Goal: Find specific page/section: Find specific page/section

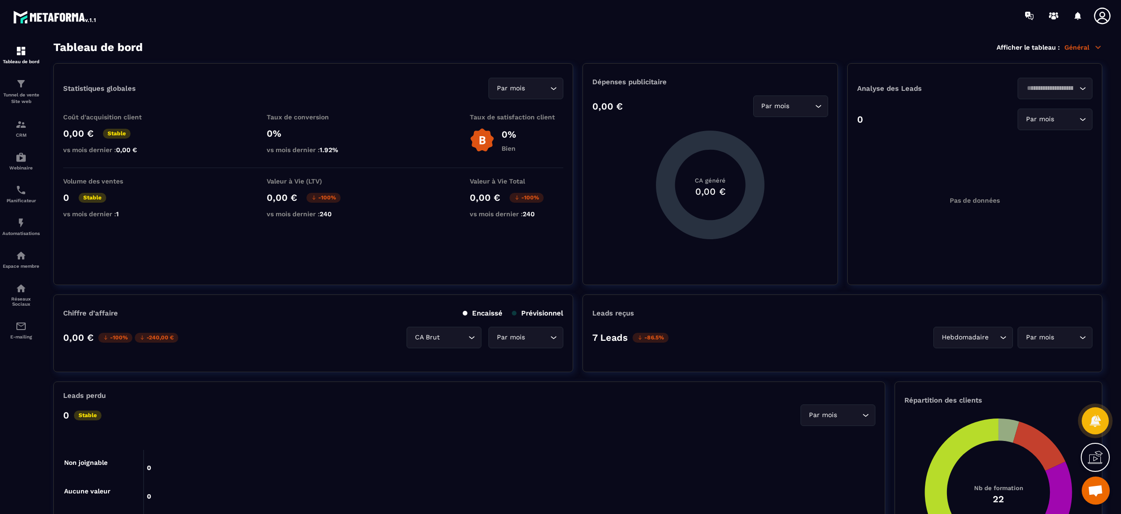
scroll to position [236, 0]
click at [24, 93] on p "Tunnel de vente Site web" at bounding box center [20, 98] width 37 height 13
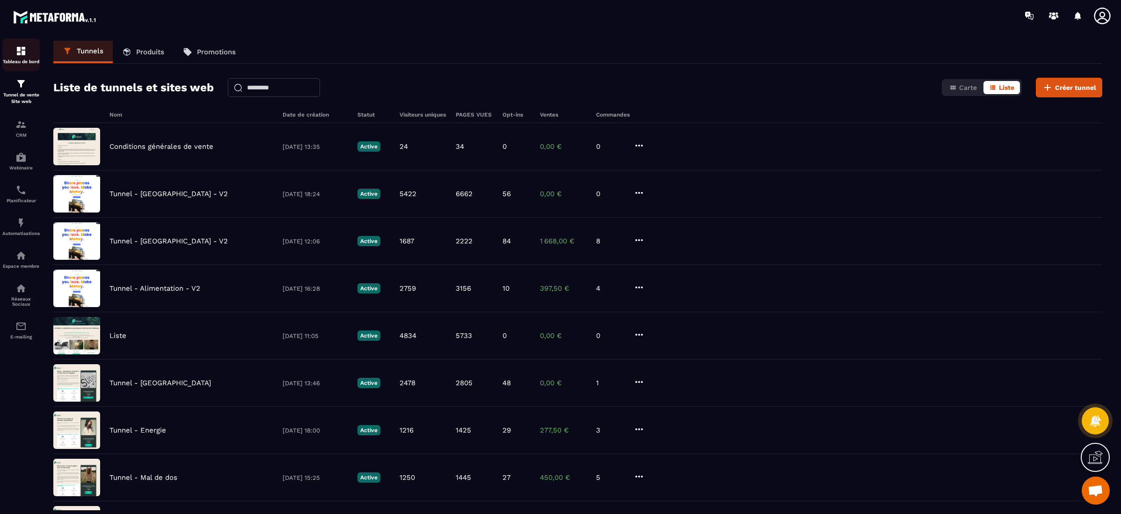
click at [27, 59] on p "Tableau de bord" at bounding box center [20, 61] width 37 height 5
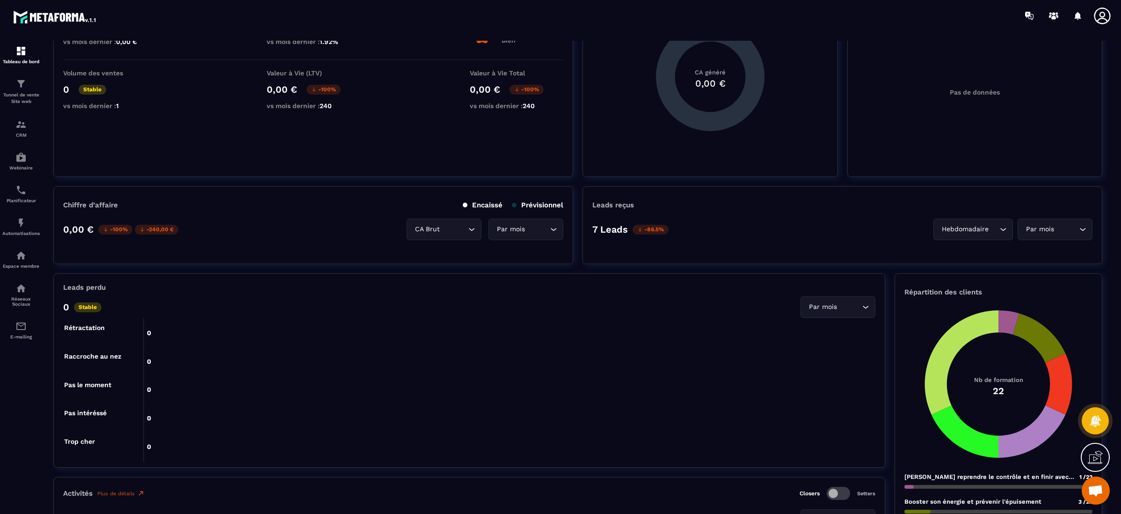
scroll to position [140, 0]
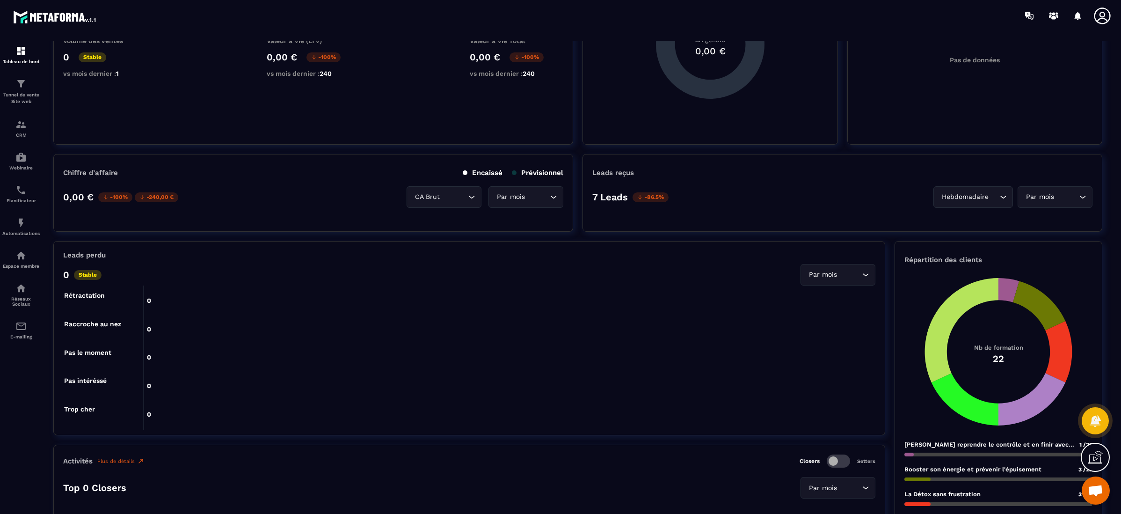
click at [1028, 196] on div "Par mois" at bounding box center [1050, 197] width 55 height 10
click at [952, 194] on div "Hebdomadaire" at bounding box center [969, 197] width 60 height 10
click at [955, 210] on li "Jours" at bounding box center [976, 216] width 74 height 19
click at [1067, 198] on input "Search for option" at bounding box center [1050, 197] width 53 height 10
